Goal: Transaction & Acquisition: Obtain resource

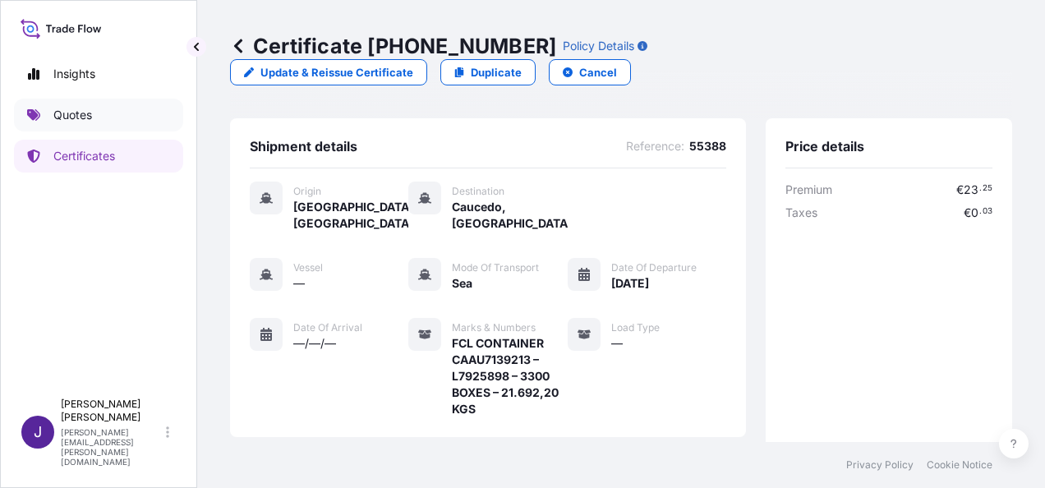
scroll to position [412, 0]
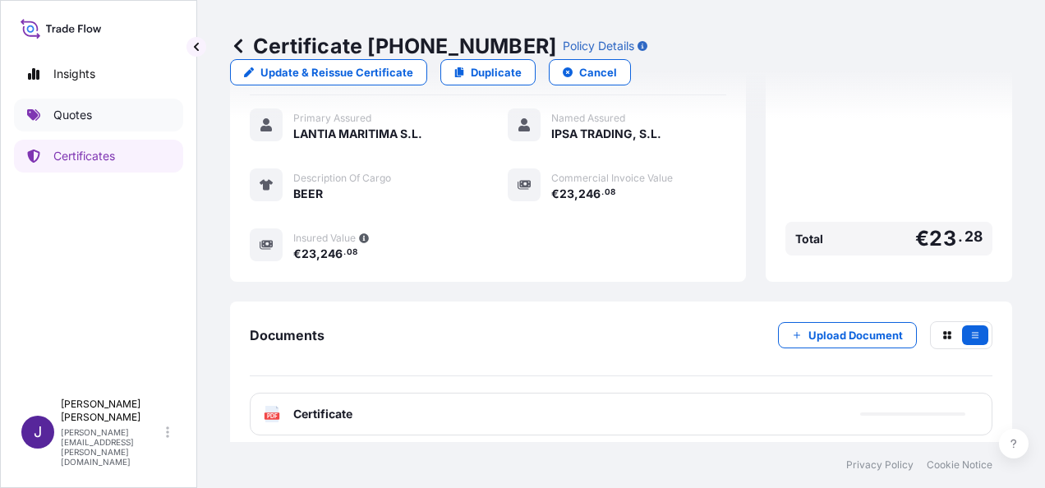
click at [94, 113] on link "Quotes" at bounding box center [98, 115] width 169 height 33
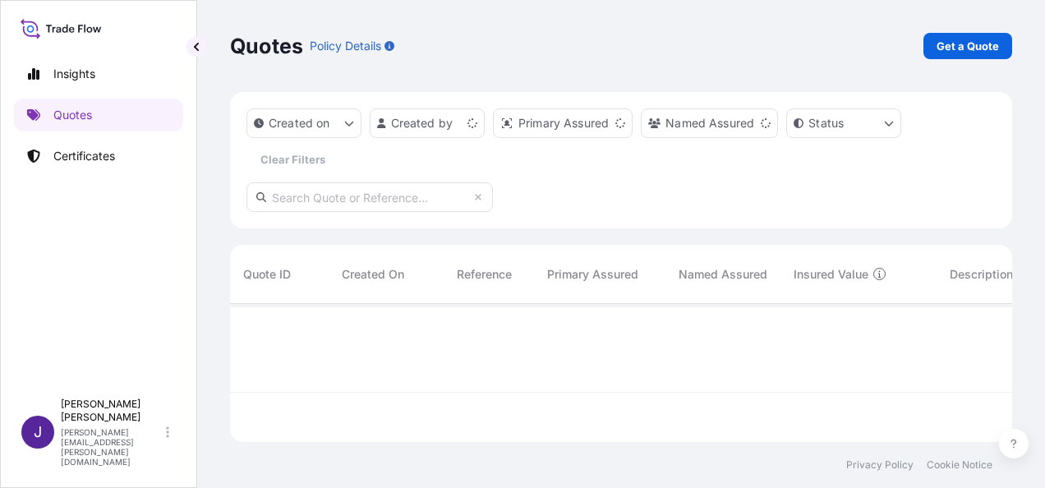
scroll to position [135, 769]
click at [953, 48] on p "Get a Quote" at bounding box center [967, 46] width 62 height 16
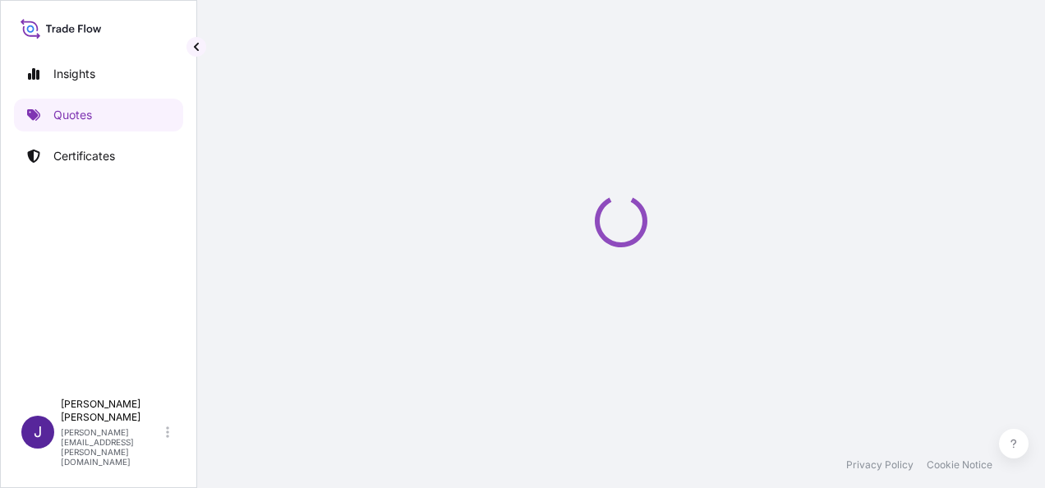
select select "Sea"
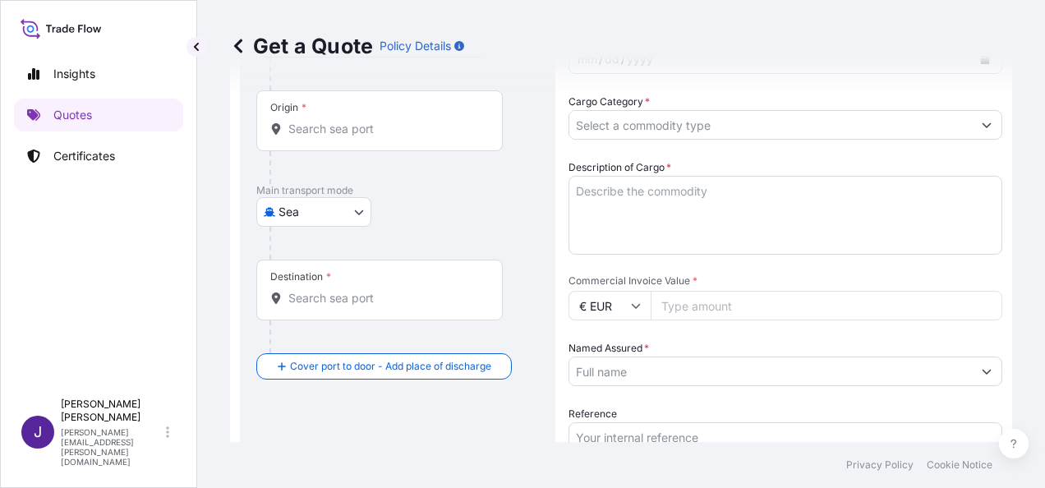
scroll to position [191, 0]
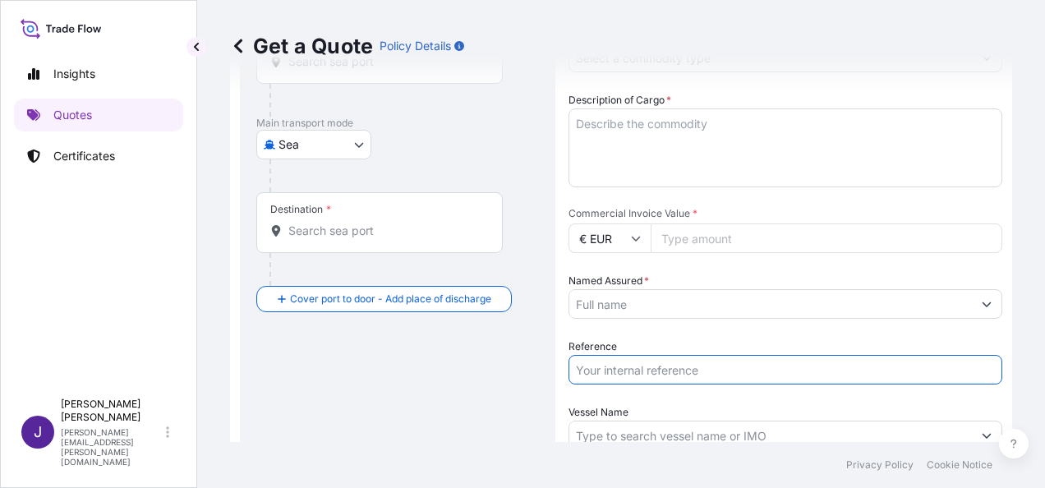
click at [629, 376] on input "Reference" at bounding box center [785, 370] width 434 height 30
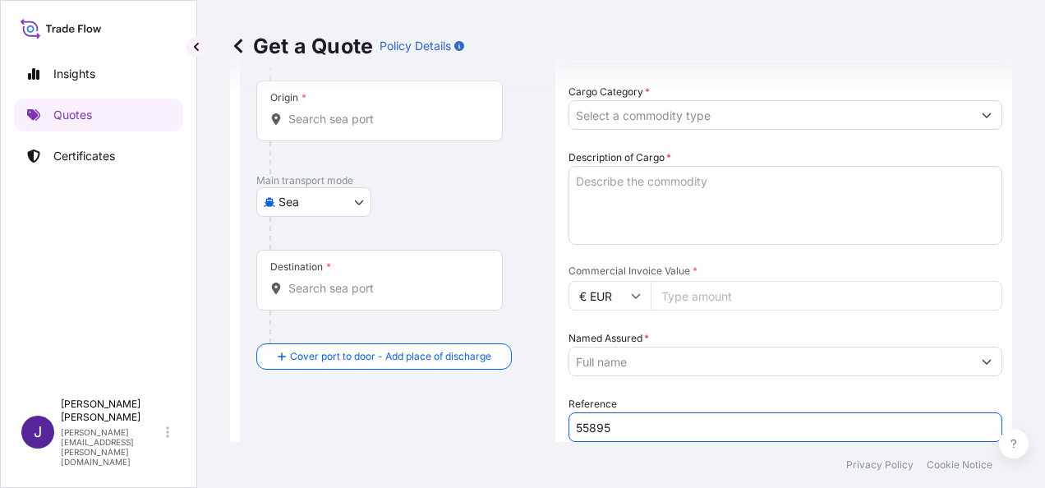
scroll to position [82, 0]
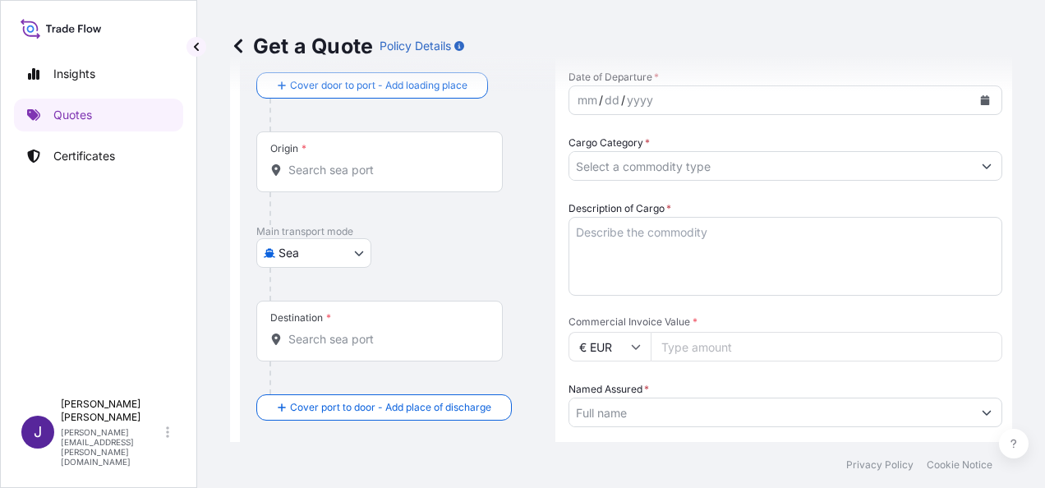
type input "55895"
click at [316, 173] on input "Origin *" at bounding box center [385, 170] width 194 height 16
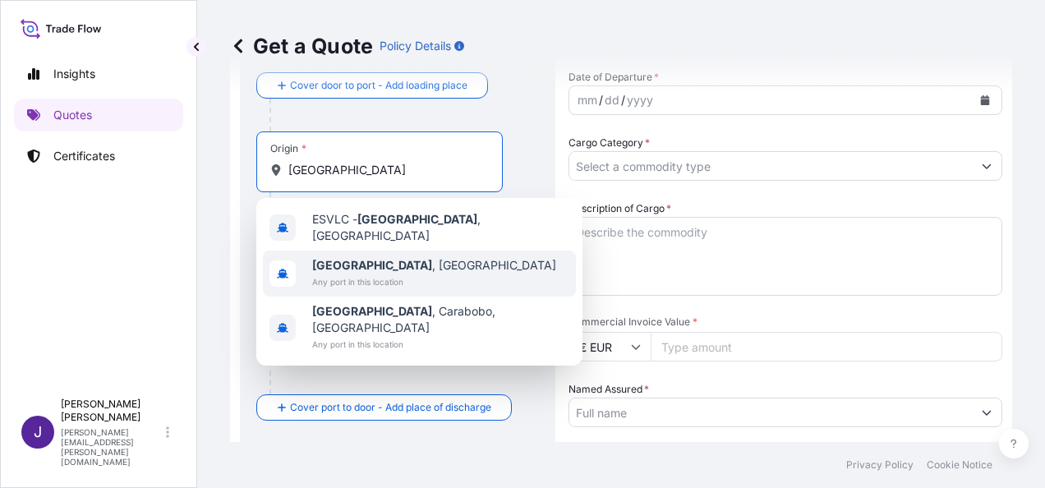
click at [332, 262] on b "[GEOGRAPHIC_DATA]" at bounding box center [372, 265] width 120 height 14
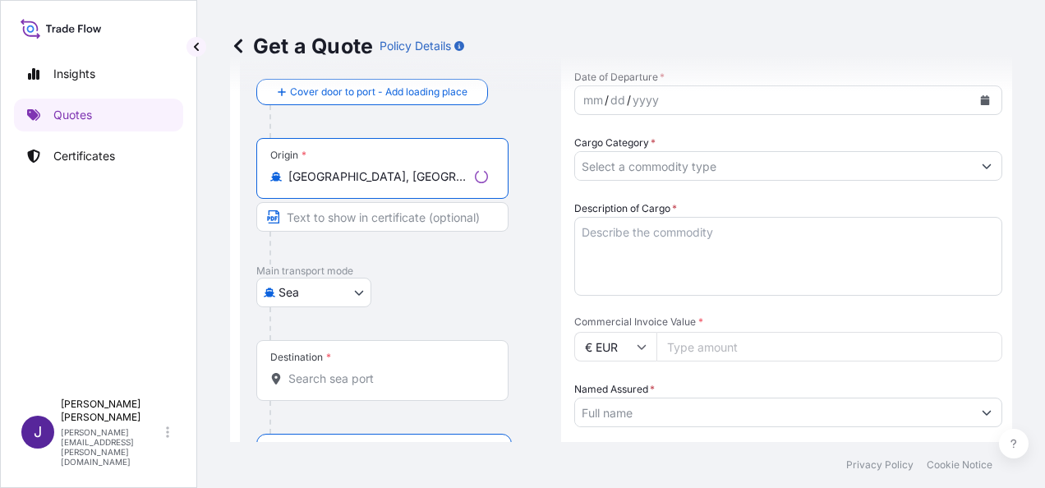
type input "[GEOGRAPHIC_DATA], [GEOGRAPHIC_DATA]"
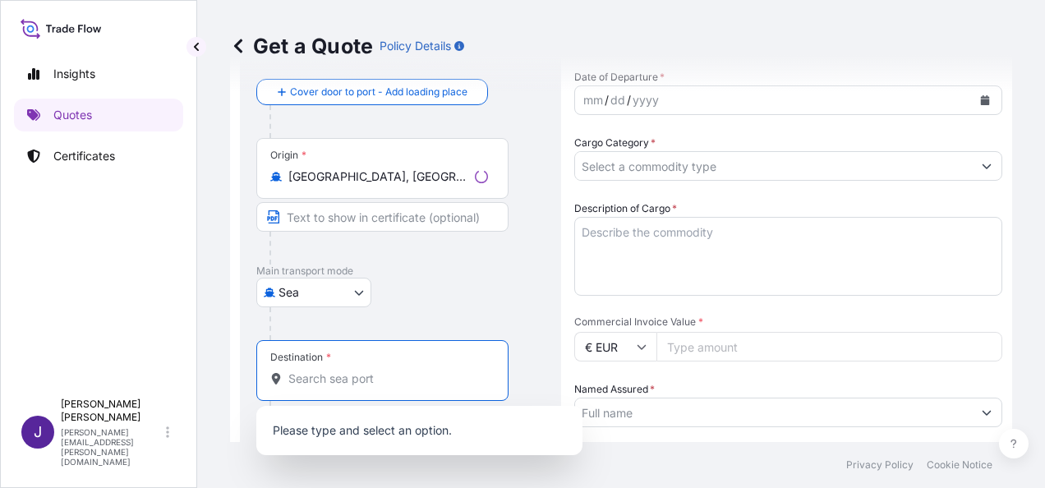
click at [319, 384] on input "Destination *" at bounding box center [388, 378] width 200 height 16
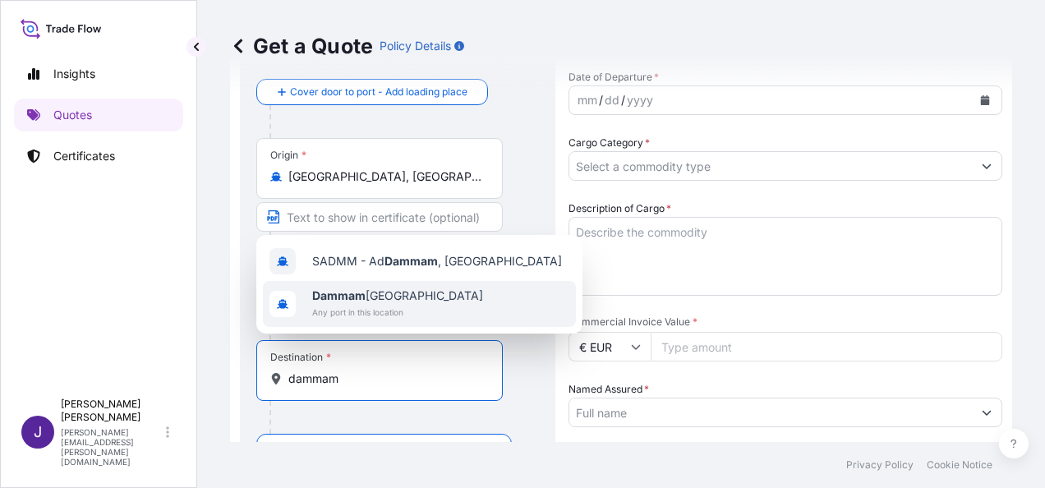
click at [365, 300] on b "Dammam" at bounding box center [338, 295] width 53 height 14
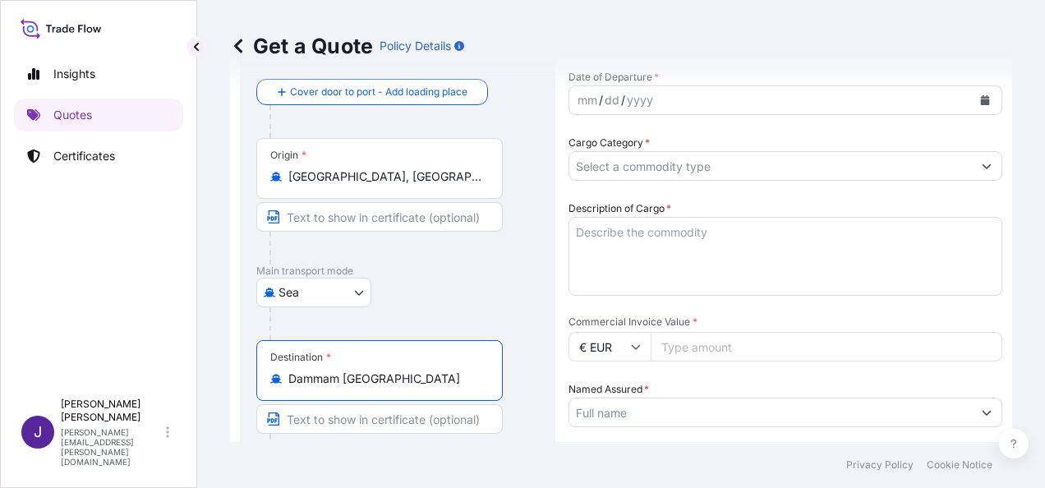
type input "Dammam [GEOGRAPHIC_DATA]"
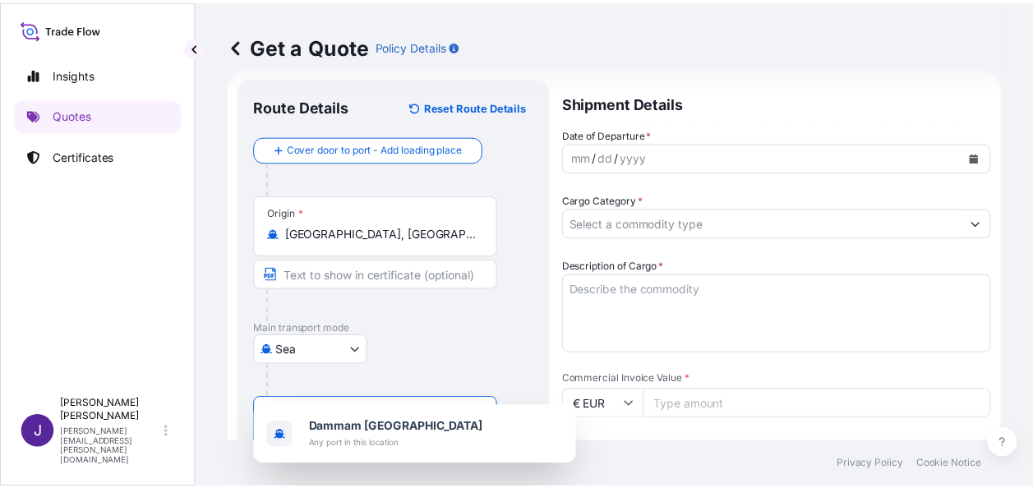
scroll to position [0, 0]
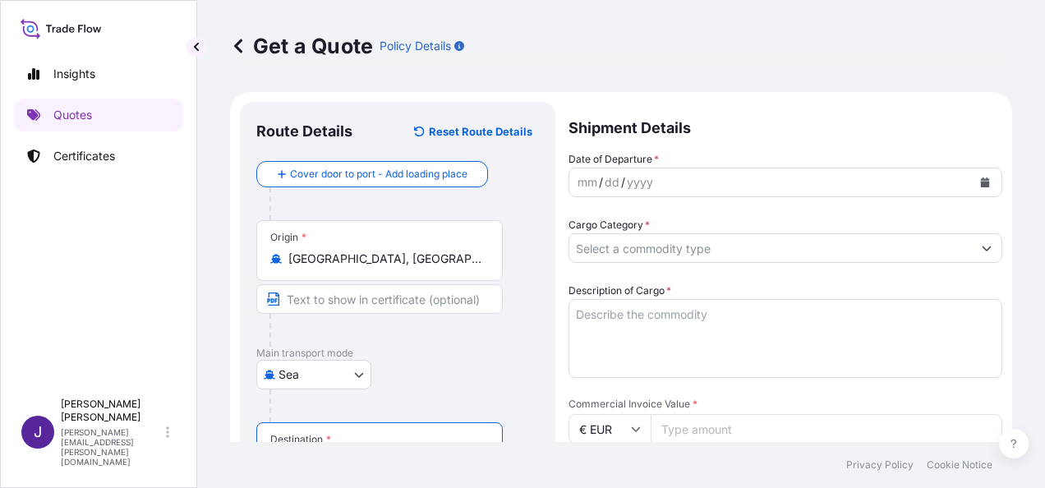
click at [978, 187] on button "Calendar" at bounding box center [985, 182] width 26 height 26
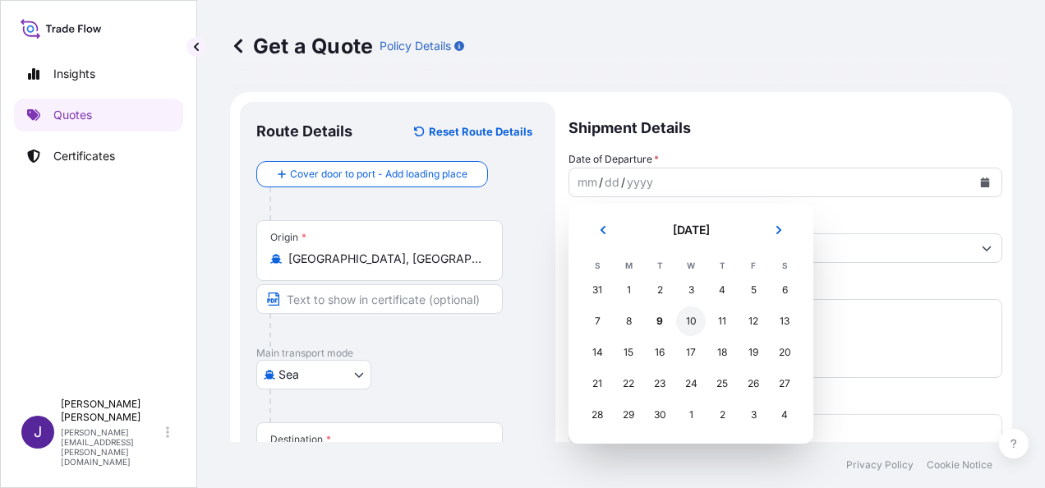
click at [695, 324] on div "10" at bounding box center [691, 321] width 30 height 30
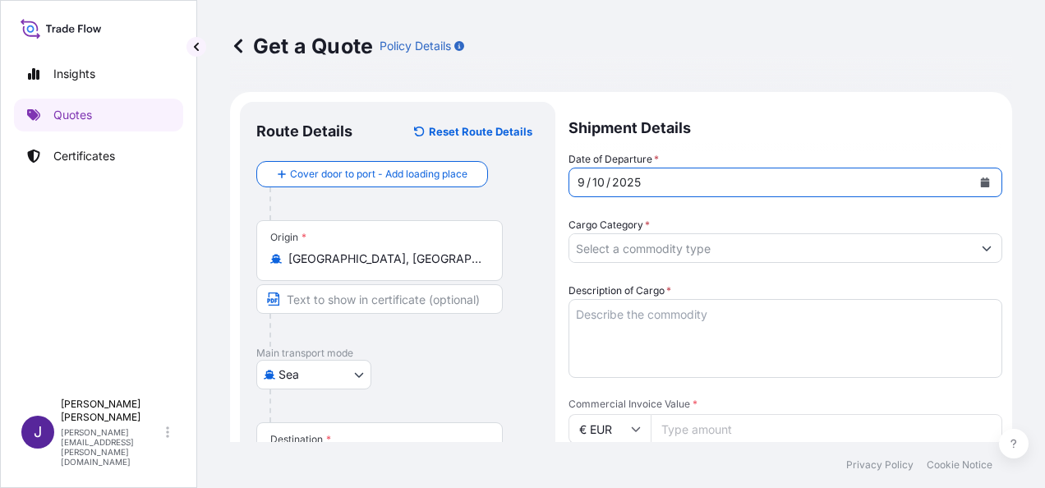
click at [714, 254] on input "Cargo Category *" at bounding box center [770, 248] width 403 height 30
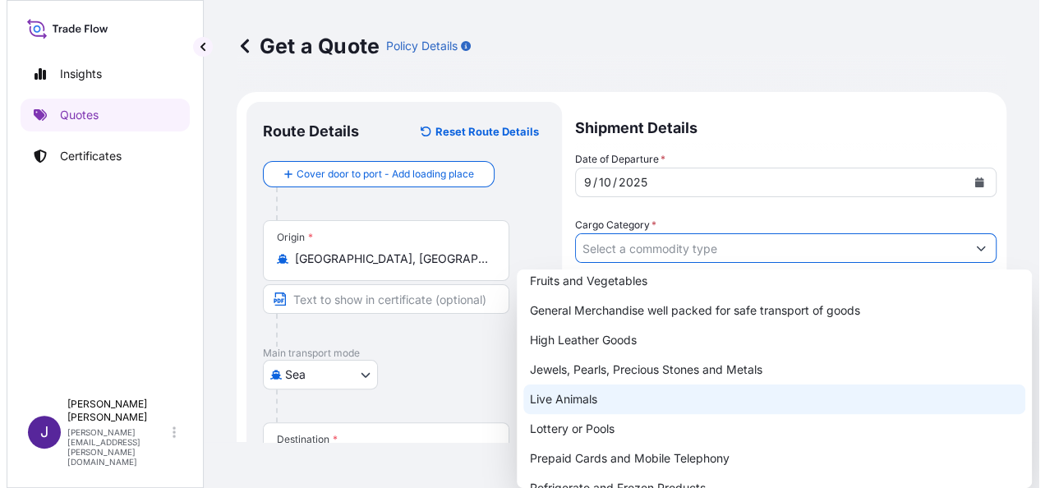
scroll to position [204, 0]
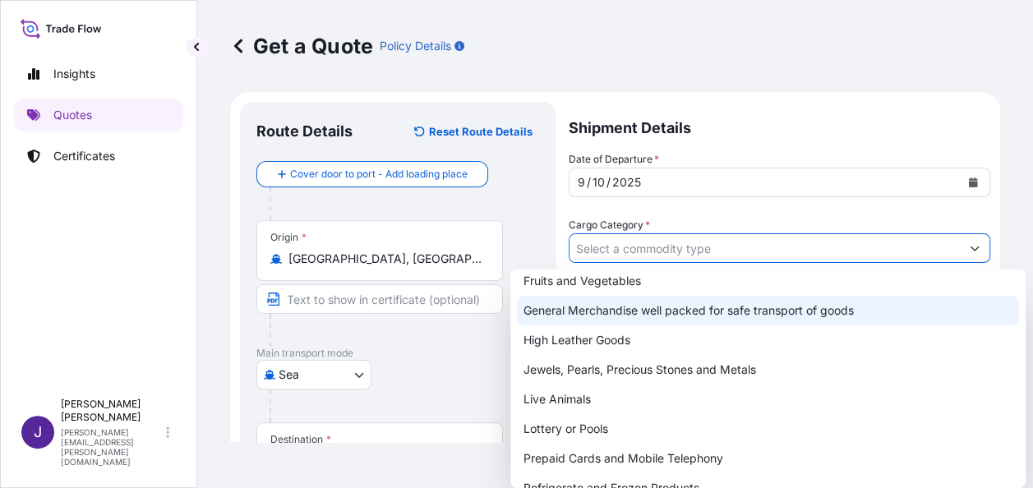
click at [651, 309] on div "General Merchandise well packed for safe transport of goods" at bounding box center [768, 311] width 502 height 30
type input "General Merchandise well packed for safe transport of goods"
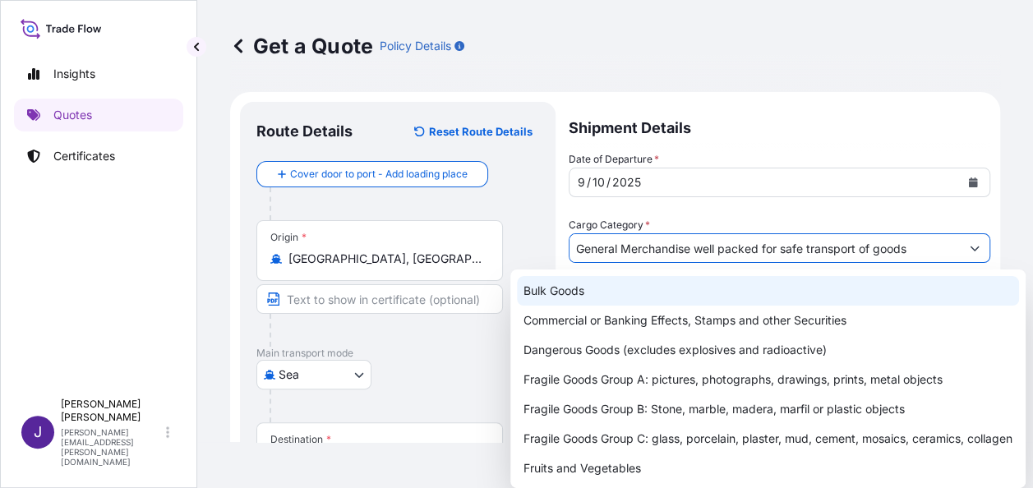
click at [863, 38] on div "Get a Quote Policy Details" at bounding box center [615, 46] width 770 height 26
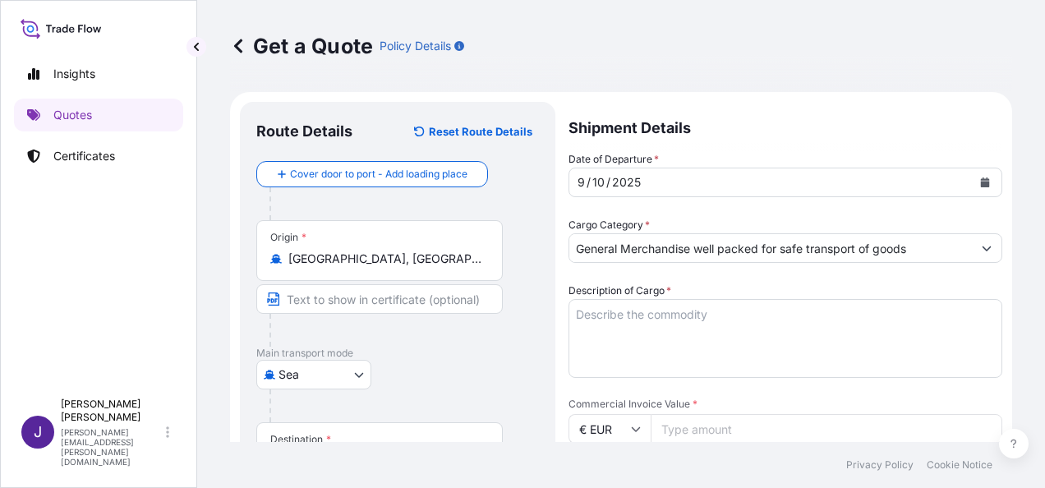
click at [667, 317] on textarea "Description of Cargo *" at bounding box center [785, 338] width 434 height 79
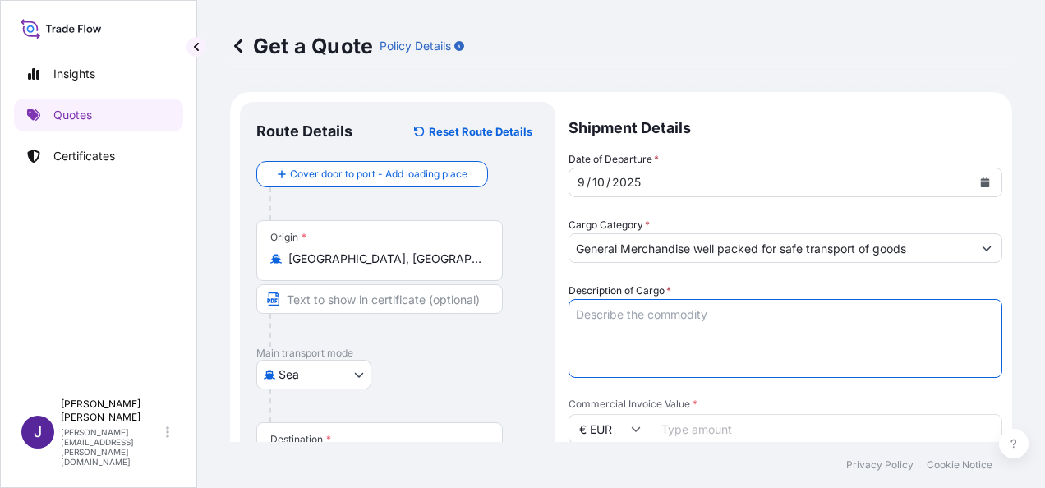
paste textarea "SMOKED PAPRIKA"
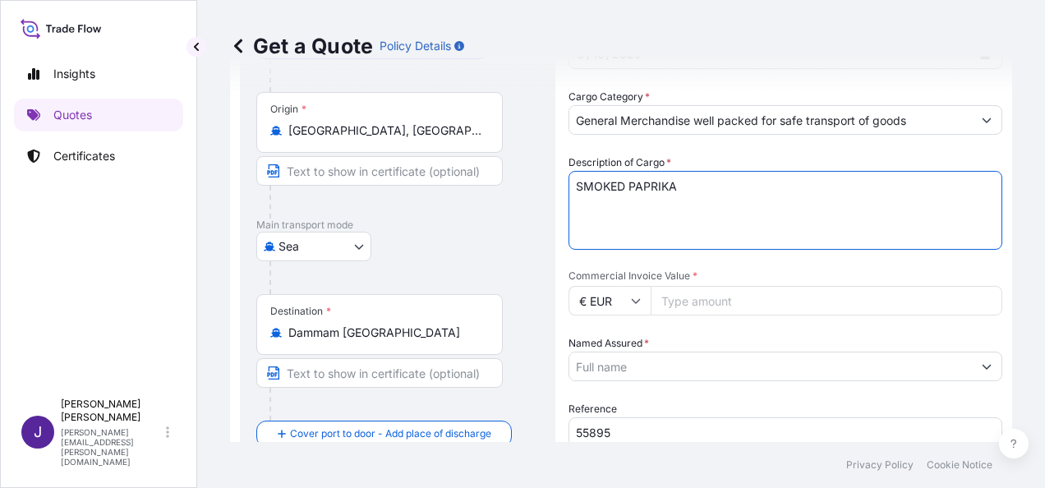
scroll to position [164, 0]
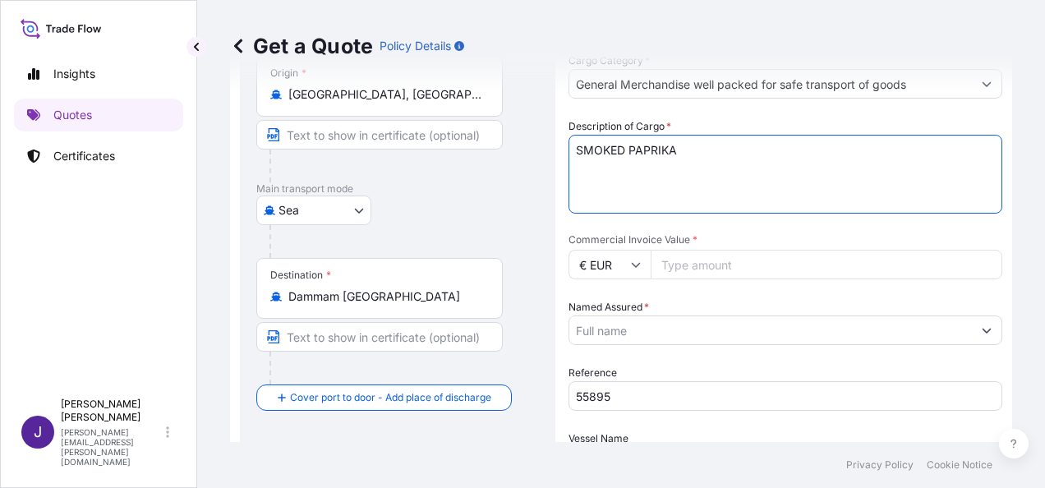
type textarea "SMOKED PAPRIKA"
click at [748, 264] on input "Commercial Invoice Value *" at bounding box center [827, 265] width 352 height 30
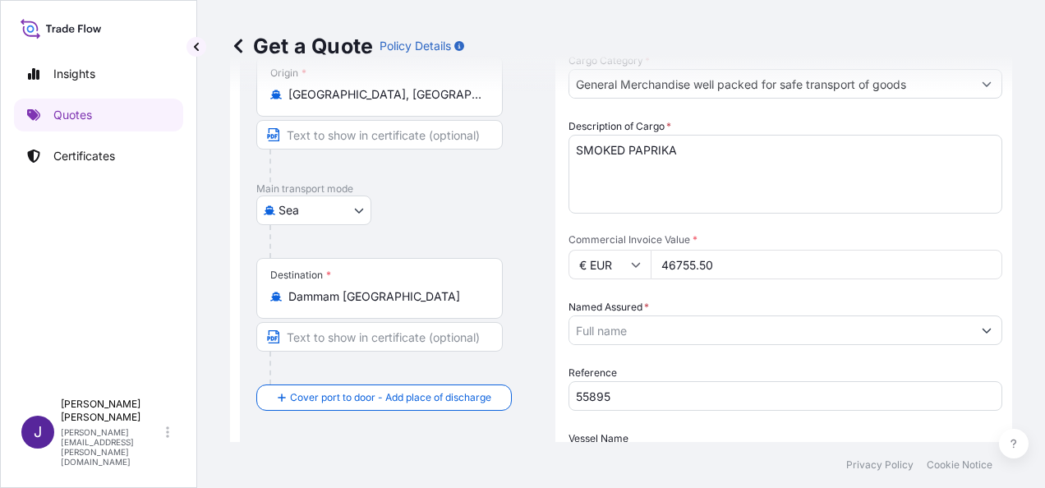
type input "46755.50"
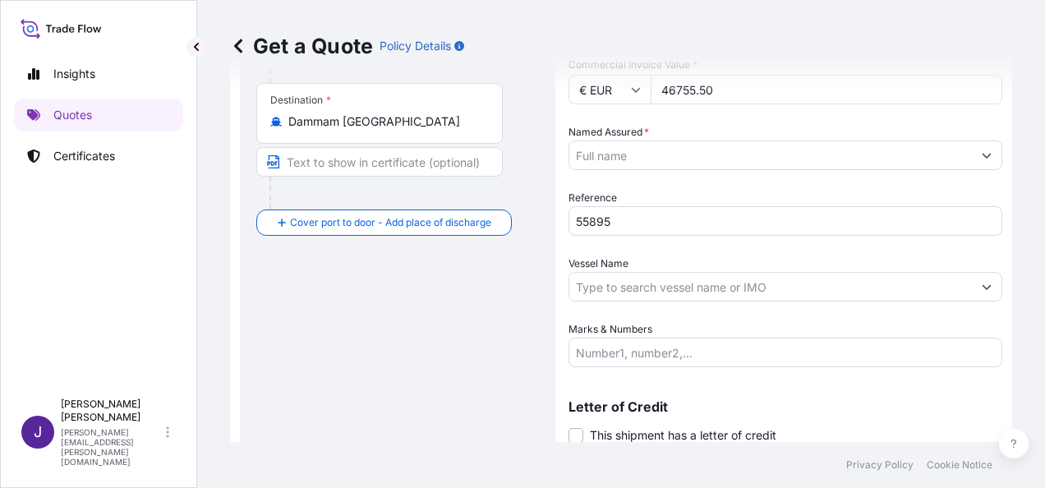
scroll to position [396, 0]
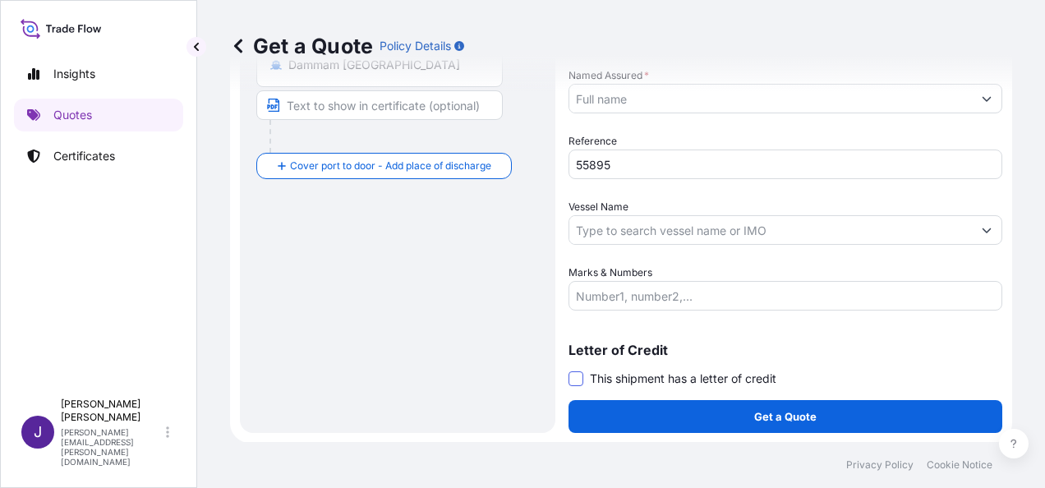
click at [578, 379] on span at bounding box center [575, 378] width 15 height 15
click at [568, 370] on input "This shipment has a letter of credit" at bounding box center [568, 370] width 0 height 0
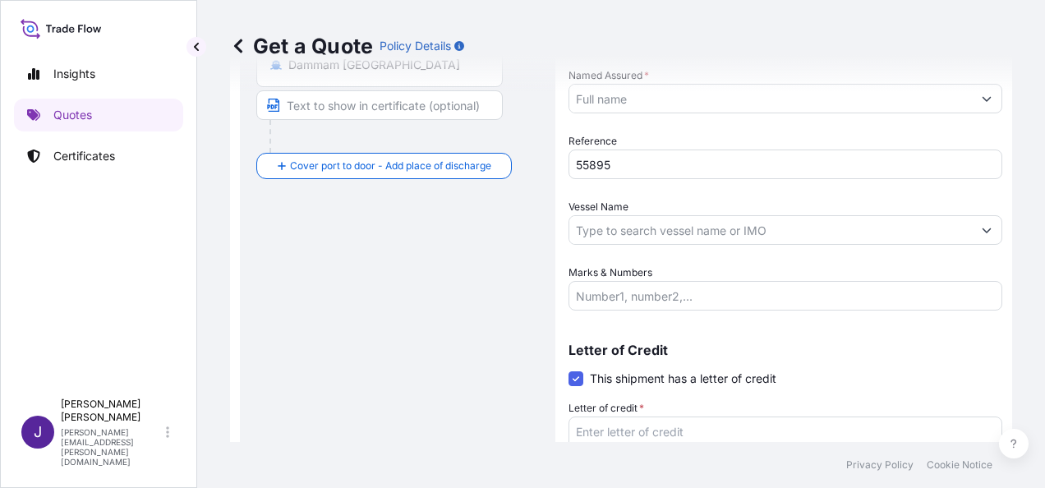
click at [628, 438] on textarea "Letter of credit *" at bounding box center [785, 455] width 434 height 79
paste textarea "FACTURA NR 2025828141131"
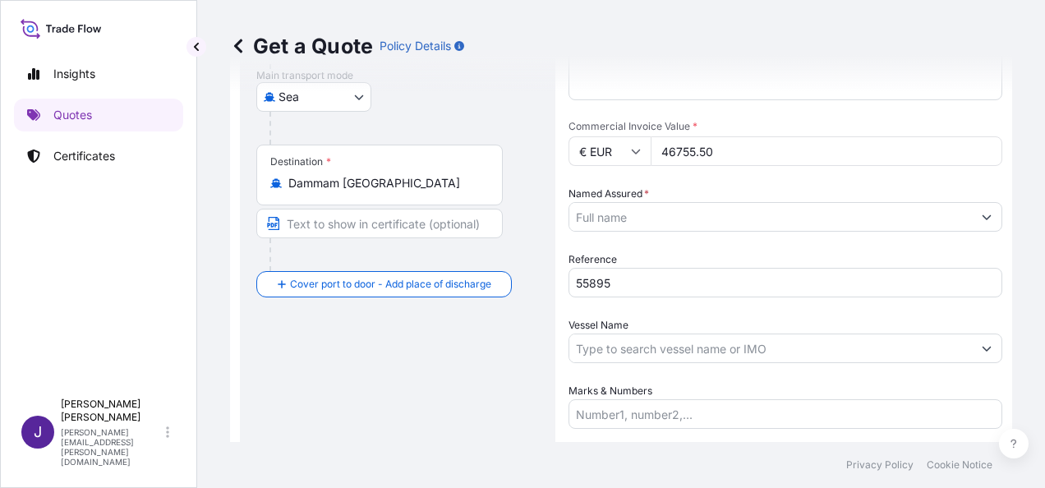
scroll to position [232, 0]
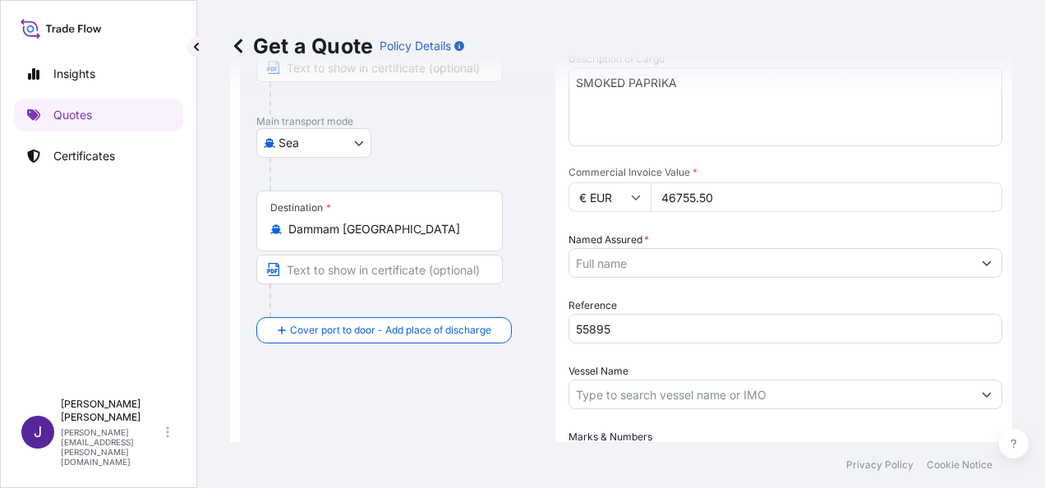
type textarea "FACTURA NR 2025828141131"
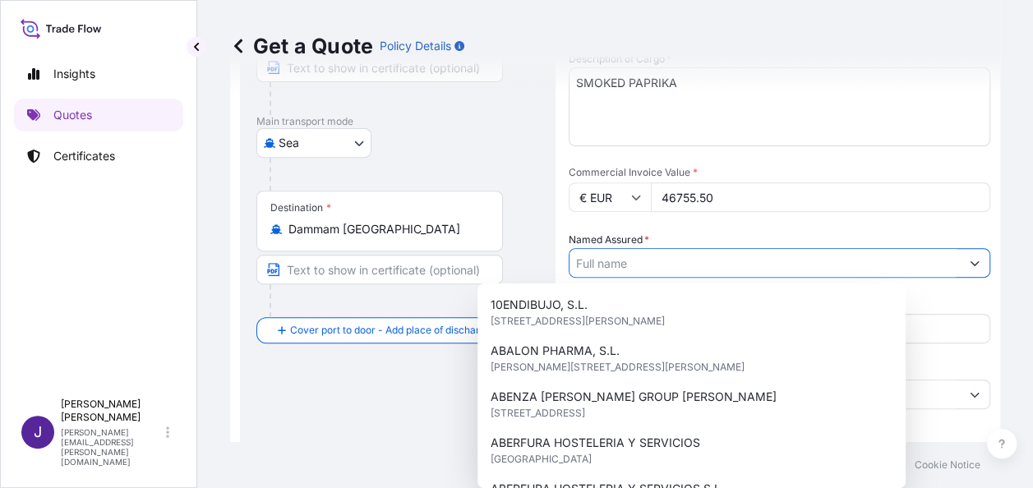
click at [674, 256] on input "Named Assured *" at bounding box center [764, 263] width 390 height 30
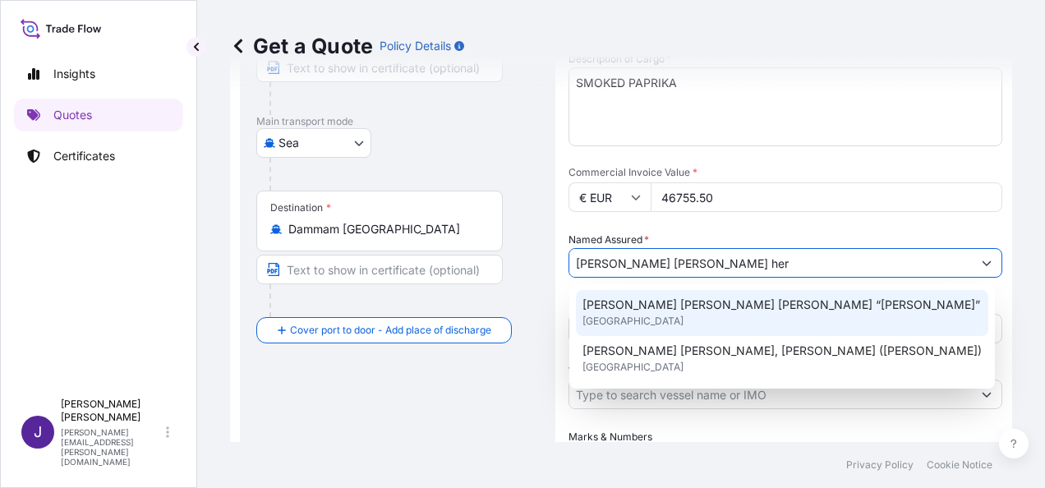
click at [687, 320] on div "[PERSON_NAME] [PERSON_NAME] [PERSON_NAME] “[PERSON_NAME]” [GEOGRAPHIC_DATA]" at bounding box center [782, 313] width 412 height 46
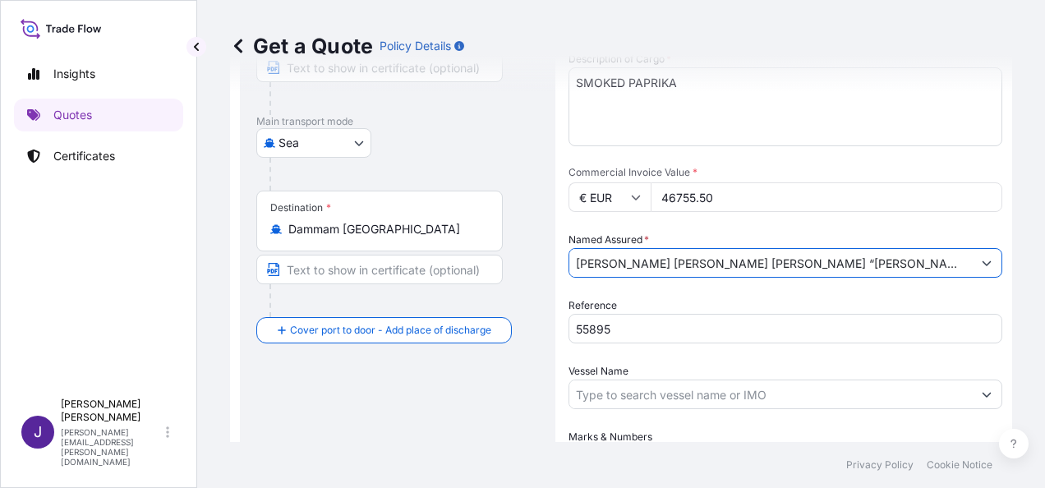
type input "[PERSON_NAME] [PERSON_NAME] [PERSON_NAME] “[PERSON_NAME]”"
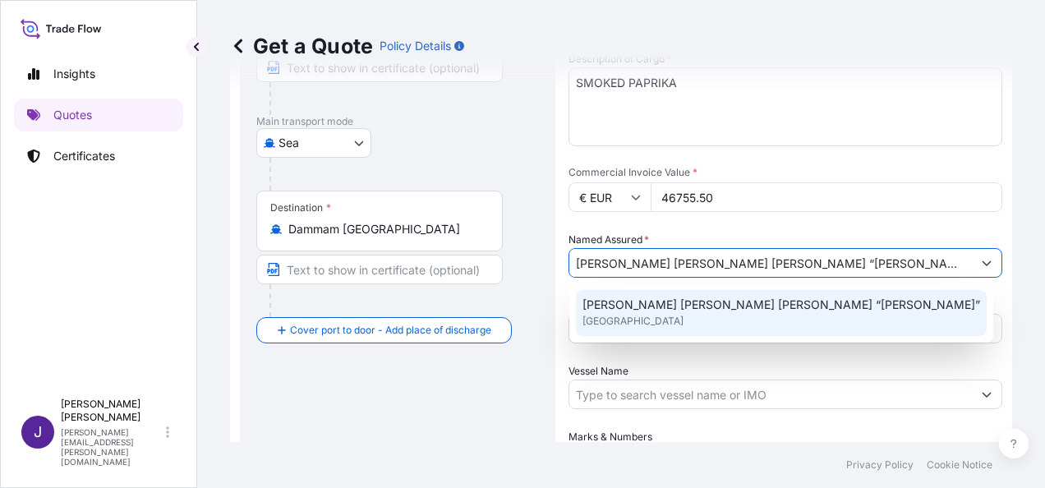
drag, startPoint x: 830, startPoint y: 261, endPoint x: 439, endPoint y: 246, distance: 391.3
click at [452, 247] on form "Route Details Reset Route Details Cover door to port - Add loading place Place …" at bounding box center [621, 296] width 782 height 872
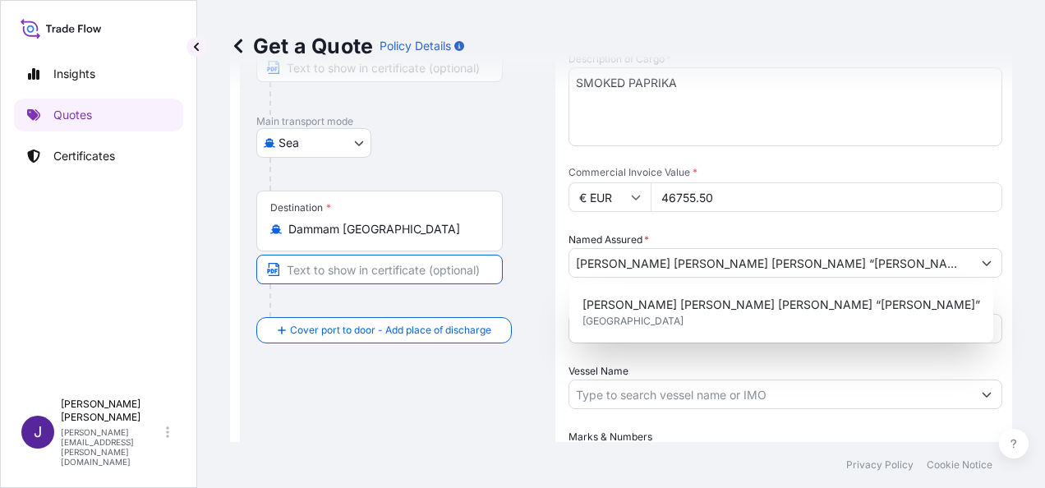
click at [407, 279] on input "Text to appear on certificate" at bounding box center [379, 270] width 246 height 30
paste input "[PERSON_NAME] [PERSON_NAME] SL"
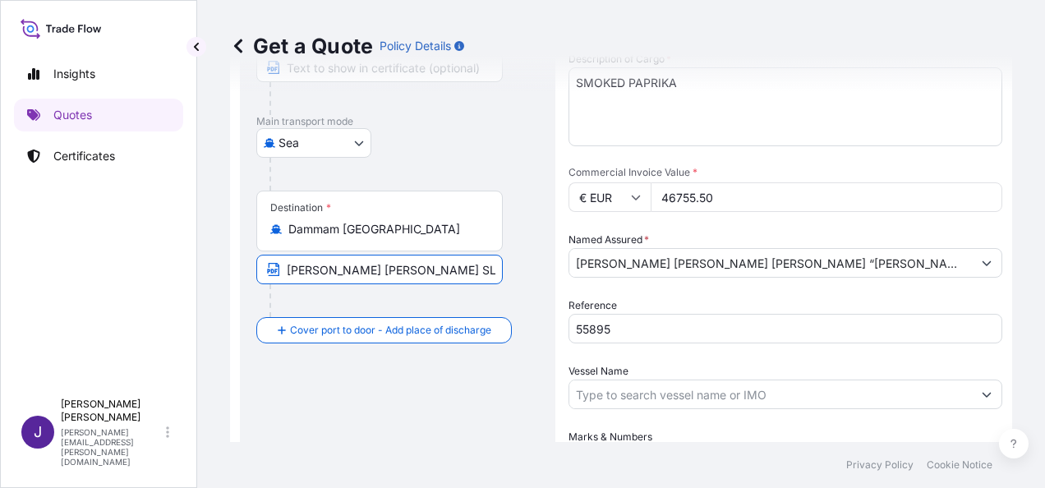
drag, startPoint x: 407, startPoint y: 279, endPoint x: 458, endPoint y: 273, distance: 50.5
click at [458, 273] on input "[PERSON_NAME] [PERSON_NAME] SL" at bounding box center [379, 270] width 246 height 30
type input "J"
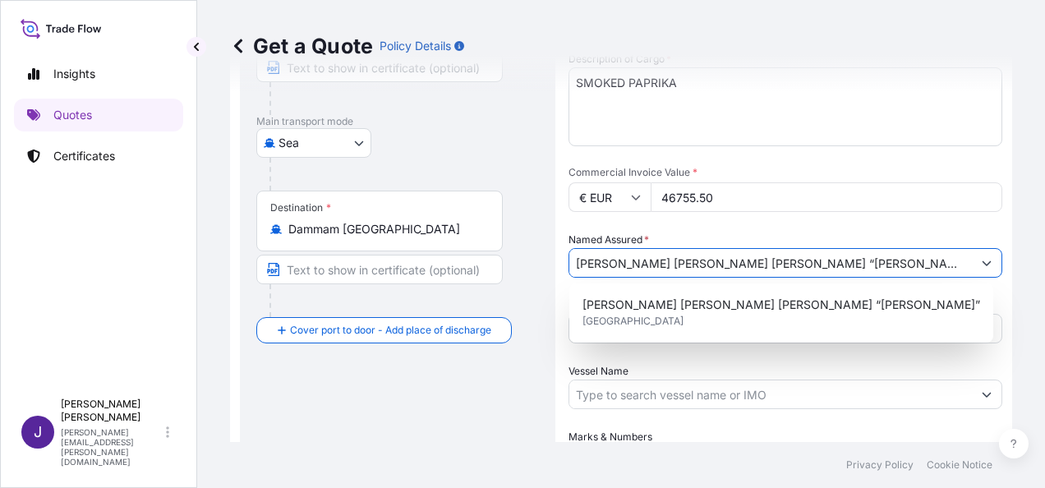
drag, startPoint x: 849, startPoint y: 268, endPoint x: 485, endPoint y: 269, distance: 363.1
click at [491, 268] on form "Route Details Reset Route Details Cover door to port - Add loading place Place …" at bounding box center [621, 296] width 782 height 872
paste input "L"
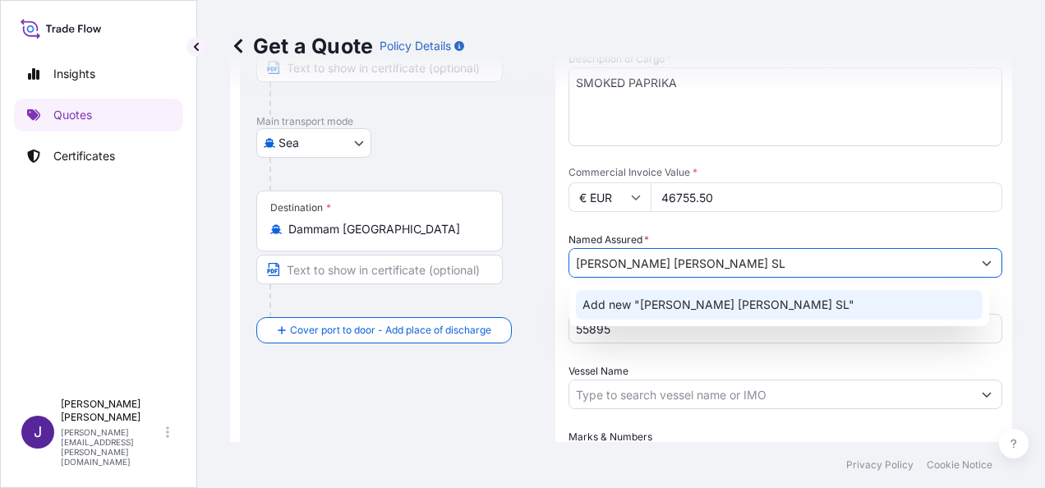
click at [683, 302] on span "Add new "[PERSON_NAME] [PERSON_NAME] SL"" at bounding box center [718, 305] width 272 height 16
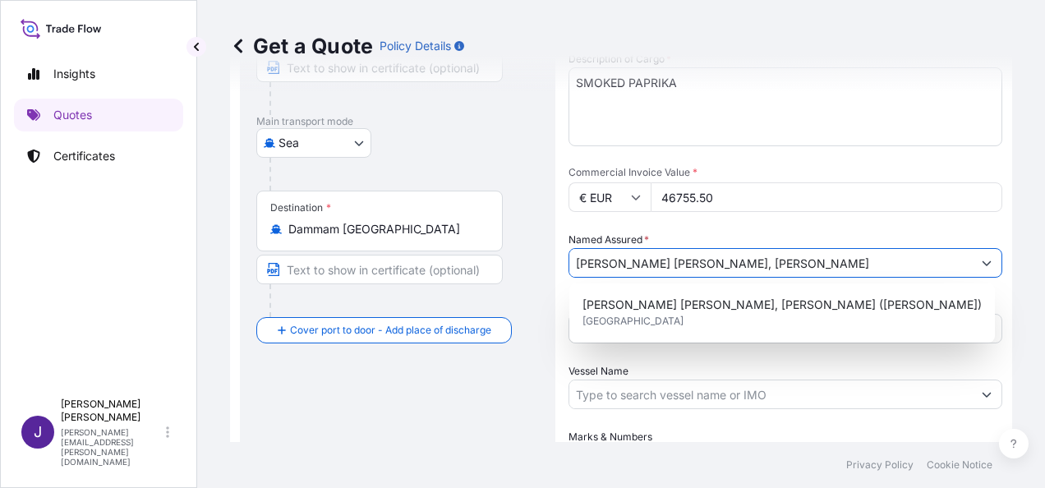
type input "[PERSON_NAME] [PERSON_NAME], [PERSON_NAME]"
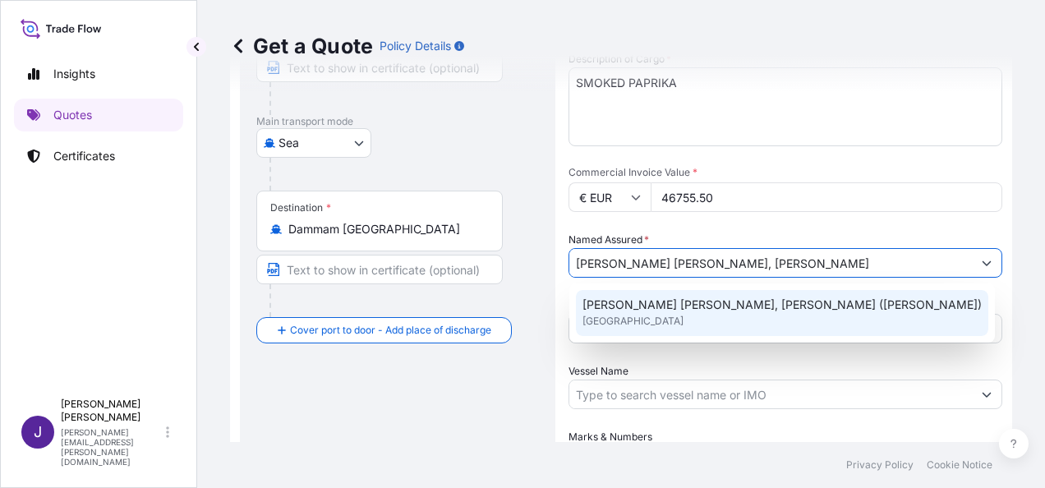
click at [322, 422] on div "Route Details Reset Route Details Cover door to port - Add loading place Place …" at bounding box center [397, 296] width 283 height 819
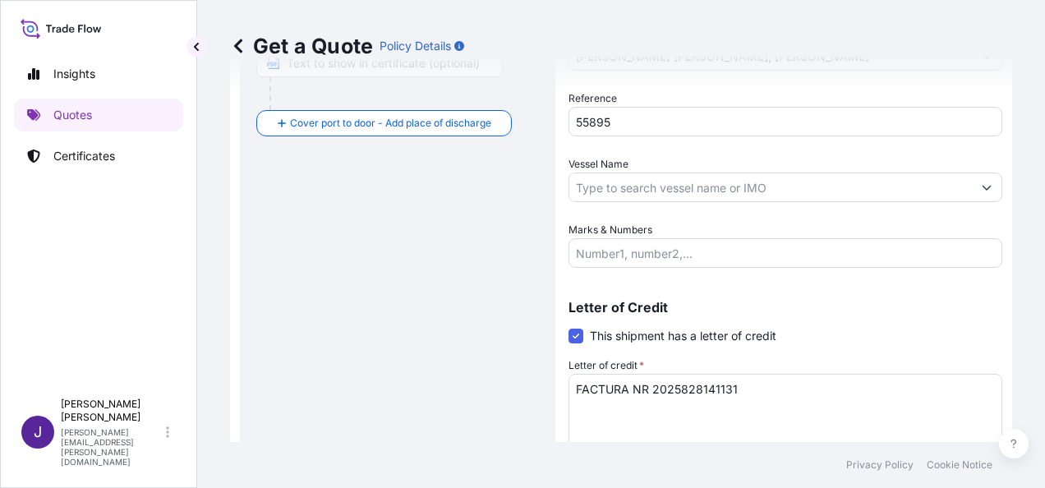
scroll to position [521, 0]
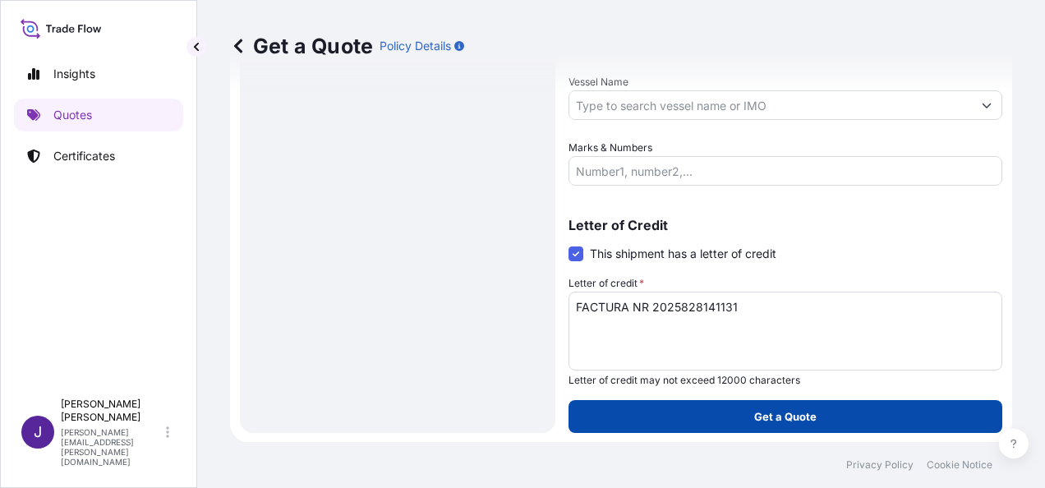
click at [777, 416] on p "Get a Quote" at bounding box center [785, 416] width 62 height 16
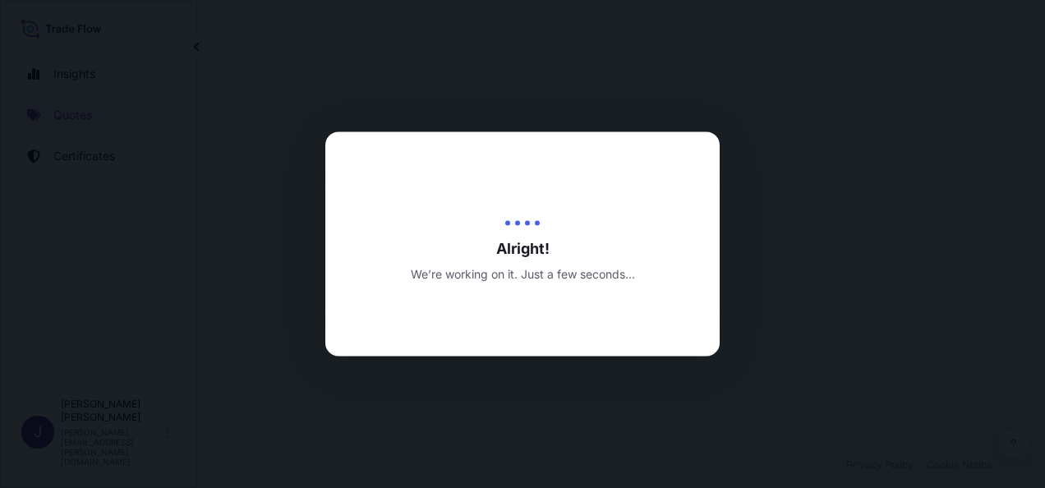
select select "Sea"
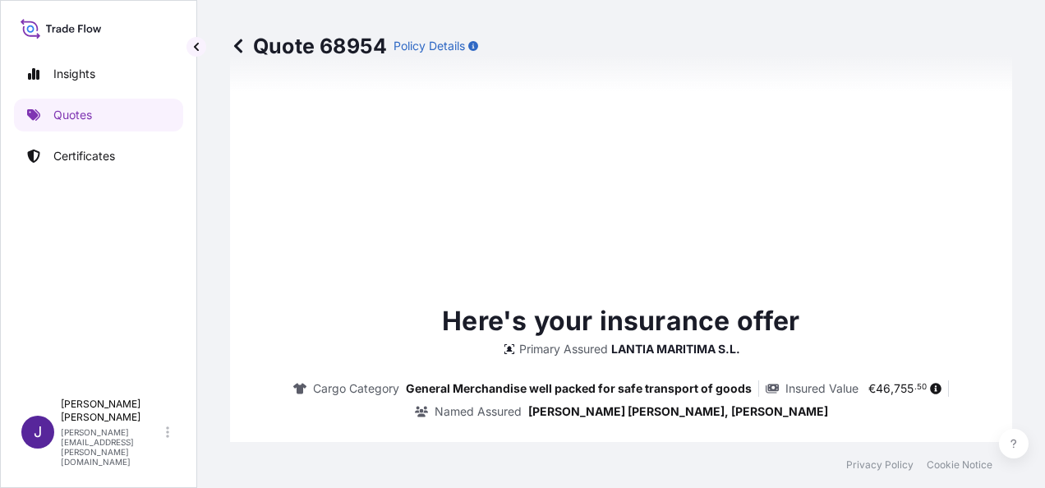
scroll to position [1472, 0]
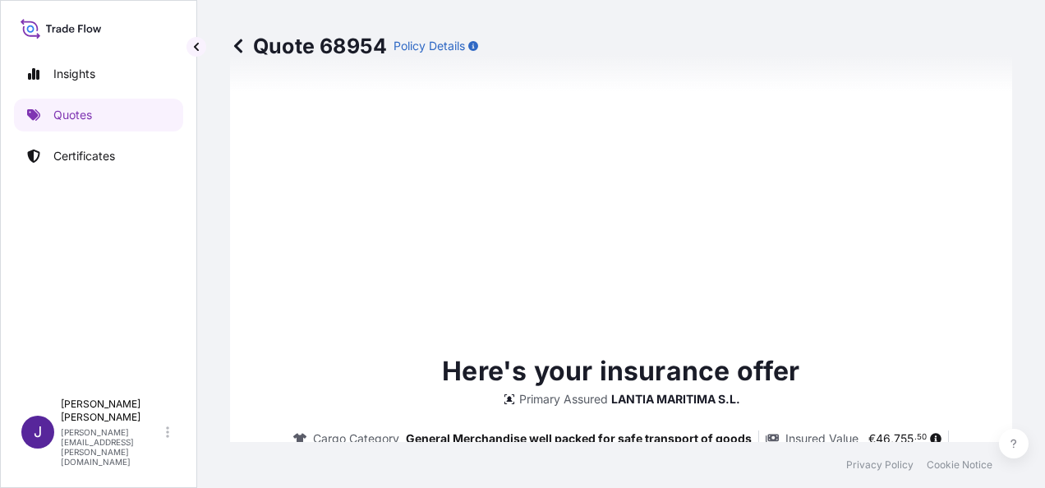
type input "[DATE]"
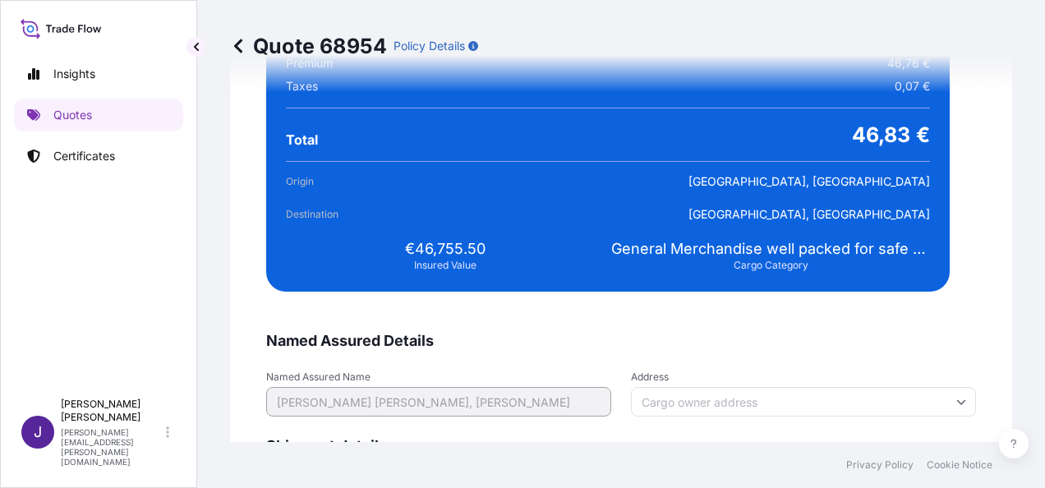
scroll to position [3354, 0]
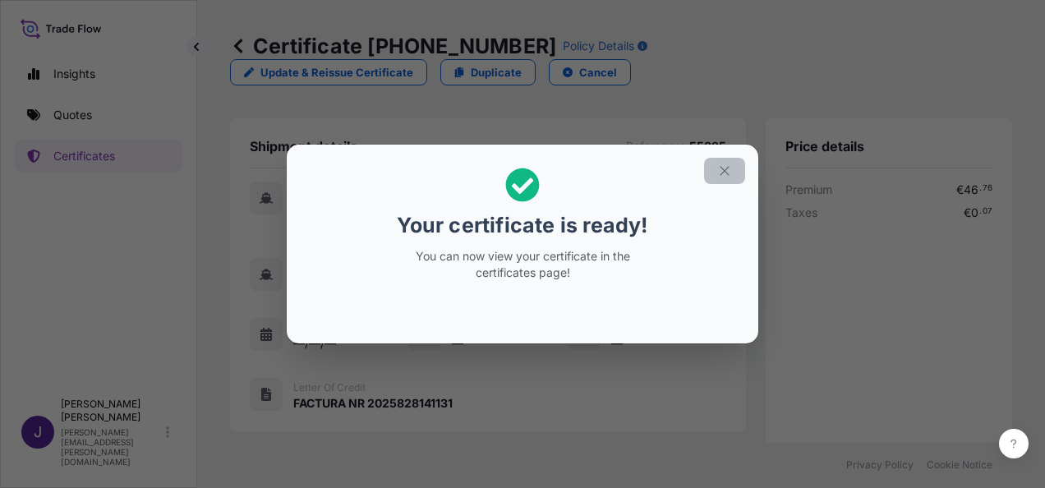
click at [724, 172] on icon "button" at bounding box center [724, 170] width 9 height 9
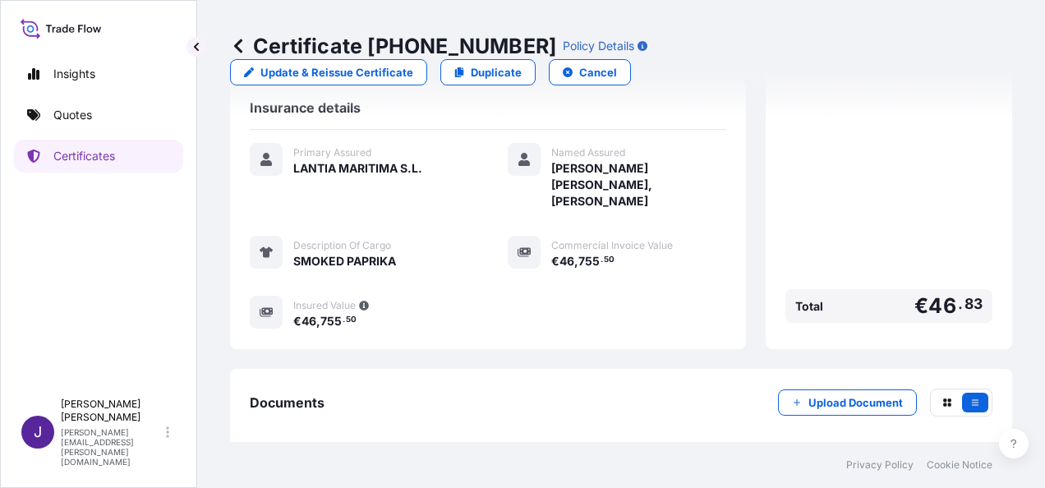
scroll to position [406, 0]
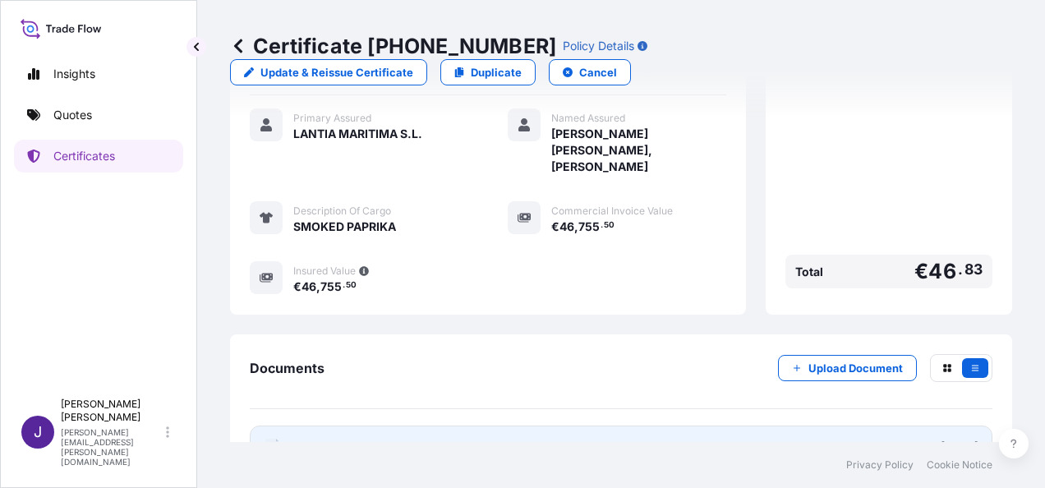
click at [499, 426] on link "PDF Certificate [DATE]" at bounding box center [621, 447] width 743 height 43
